Goal: Task Accomplishment & Management: Complete application form

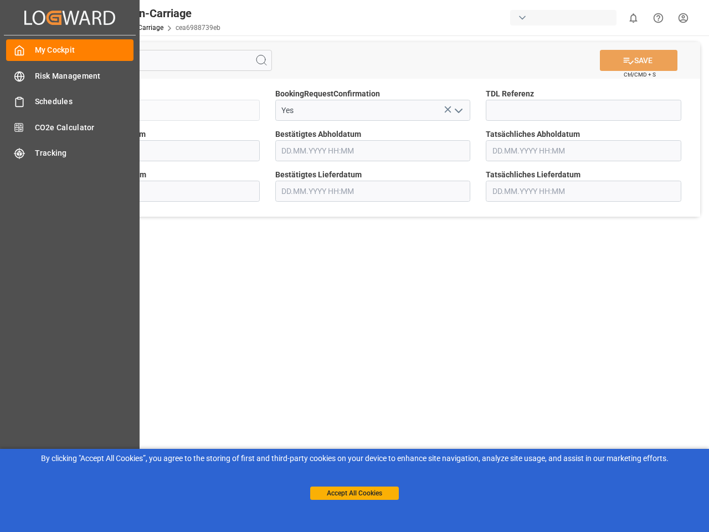
type input "[DATE] 00:00"
click at [355, 266] on main "SAVE Ctrl/CMD + S Sendung QKA25-010112 BookingRequestConfirmation Yes TDL Refer…" at bounding box center [373, 280] width 668 height 490
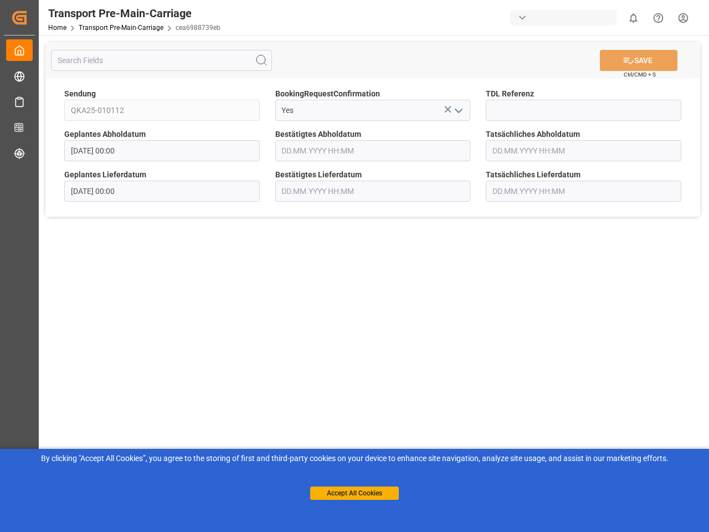
click at [28, 17] on icon "Created by potrace 1.15, written by [PERSON_NAME] [DATE]-[DATE]" at bounding box center [19, 18] width 17 height 18
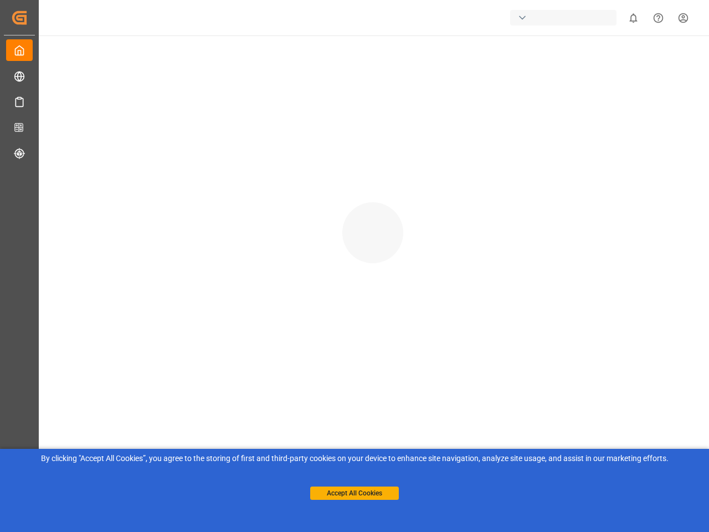
click at [566, 18] on div "button" at bounding box center [563, 18] width 106 height 16
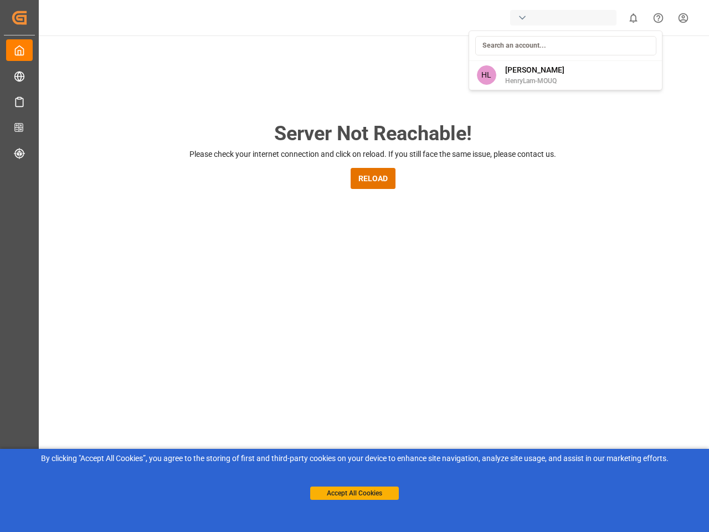
click at [633, 18] on html "Created by potrace 1.15, written by [PERSON_NAME] [DATE]-[DATE] Created by potr…" at bounding box center [354, 266] width 709 height 532
click at [658, 18] on icon "Help Center" at bounding box center [659, 18] width 12 height 12
click at [262, 60] on div "Server Not Reachable! Please check your internet connection and click on reload…" at bounding box center [373, 423] width 673 height 777
click at [639, 60] on div "Server Not Reachable! Please check your internet connection and click on reload…" at bounding box center [373, 423] width 673 height 777
click at [448, 109] on div "Server Not Reachable! Please check your internet connection and click on reload…" at bounding box center [373, 423] width 673 height 777
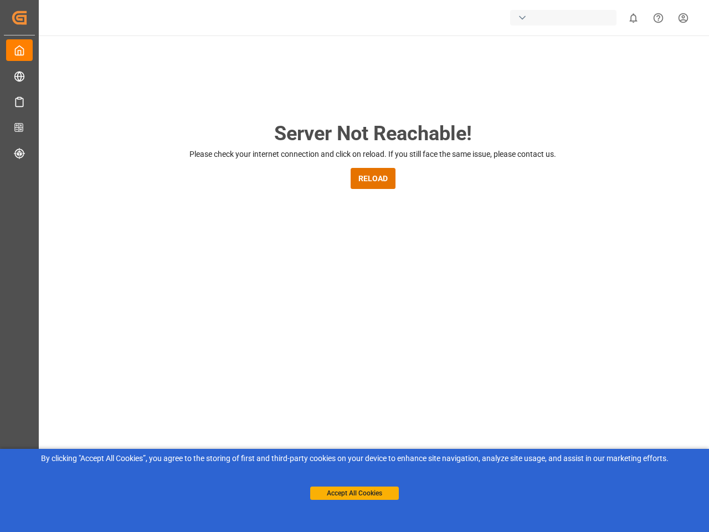
click at [458, 110] on div "Server Not Reachable! Please check your internet connection and click on reload…" at bounding box center [373, 423] width 673 height 777
click at [355, 493] on button "Accept All Cookies" at bounding box center [354, 492] width 89 height 13
